Goal: Information Seeking & Learning: Understand process/instructions

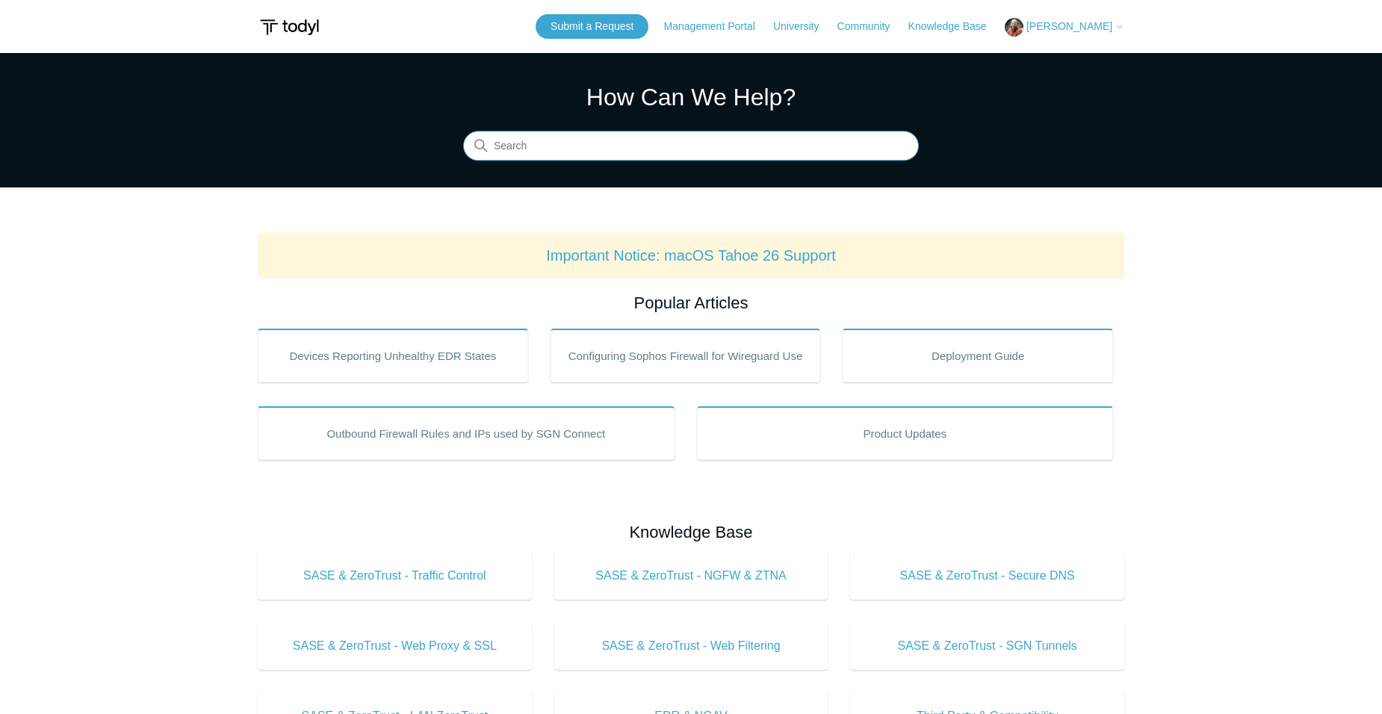
click at [598, 137] on input "Search" at bounding box center [691, 146] width 456 height 30
type input "android"
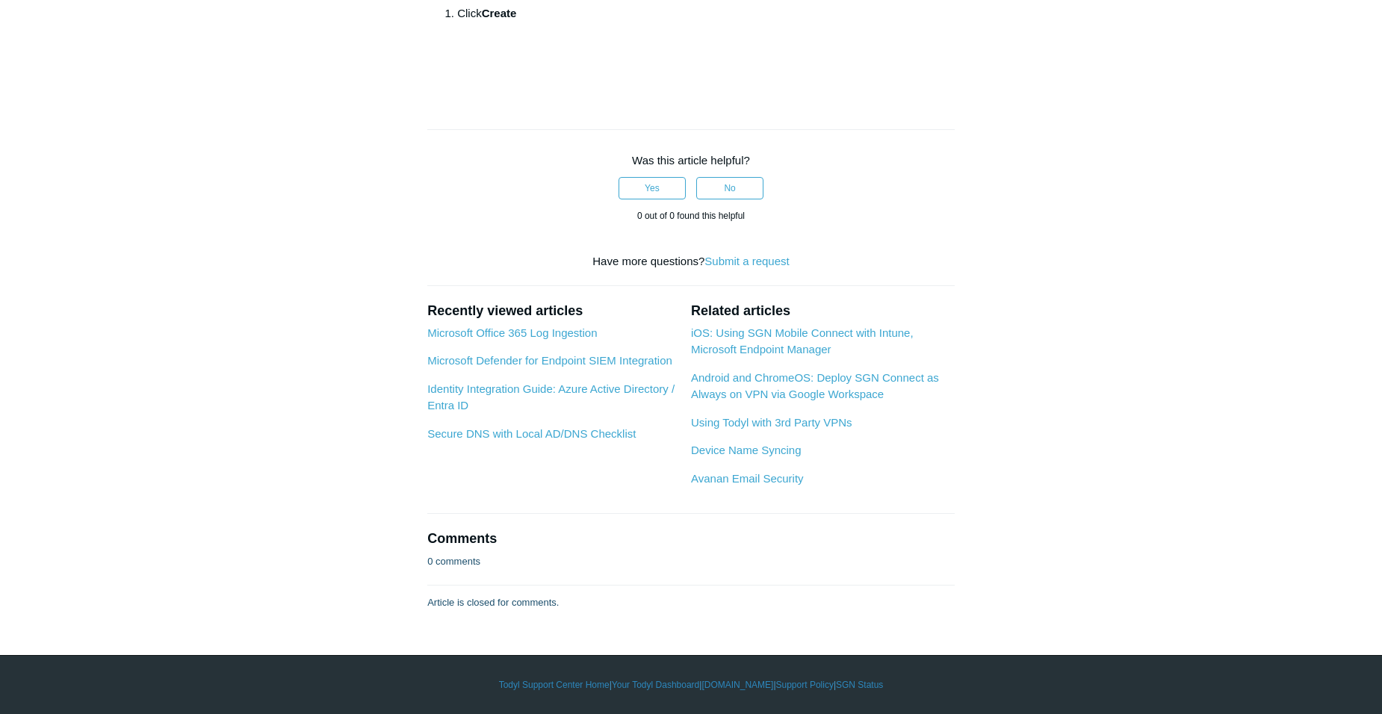
scroll to position [6799, 0]
drag, startPoint x: 489, startPoint y: 330, endPoint x: 533, endPoint y: 332, distance: 44.1
drag, startPoint x: 533, startPoint y: 332, endPoint x: 524, endPoint y: 335, distance: 10.2
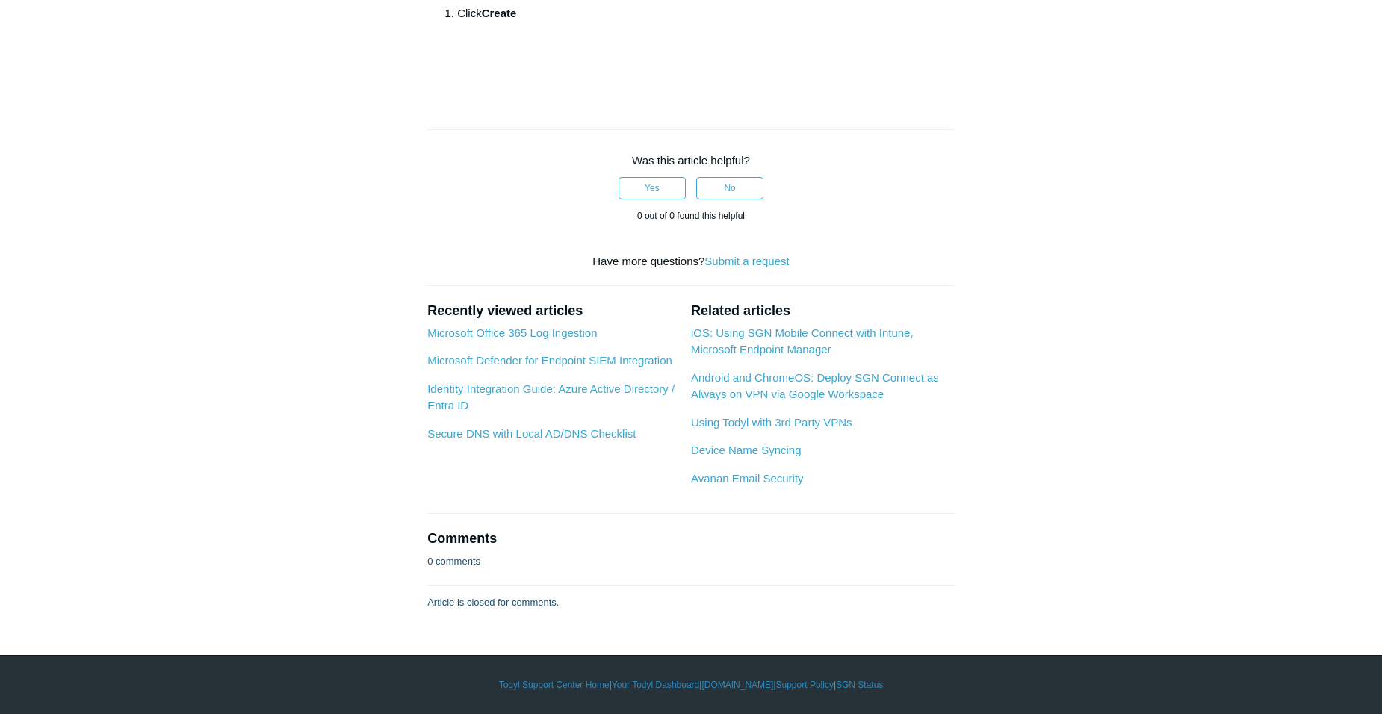
drag, startPoint x: 486, startPoint y: 409, endPoint x: 646, endPoint y: 414, distance: 159.2
drag, startPoint x: 646, startPoint y: 414, endPoint x: 626, endPoint y: 412, distance: 19.5
copy strong "Android Managed App Policy"
